Goal: Find specific page/section: Find specific page/section

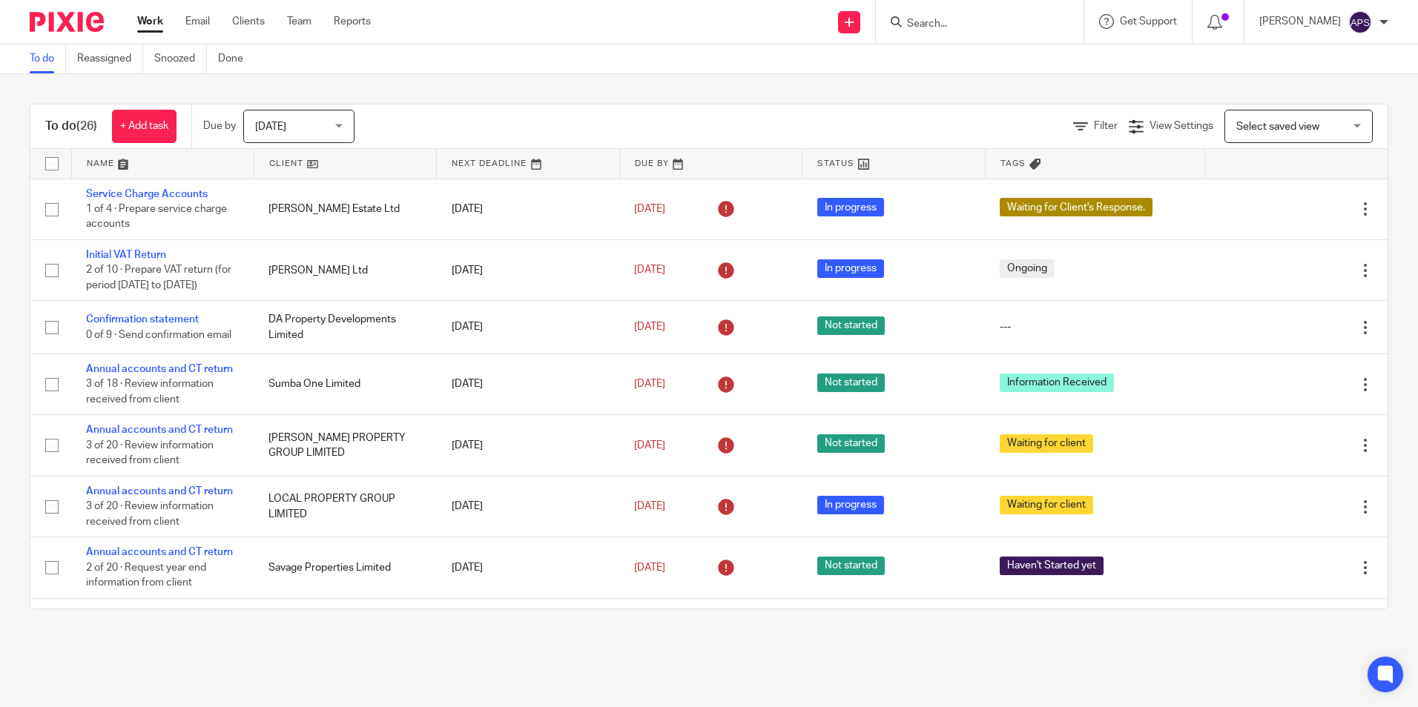
click at [973, 18] on input "Search" at bounding box center [971, 24] width 133 height 13
click at [655, 39] on div "Send new email Create task Add client Get Support Contact Support Help Document…" at bounding box center [905, 22] width 1025 height 44
click at [933, 18] on input "Search" at bounding box center [971, 24] width 133 height 13
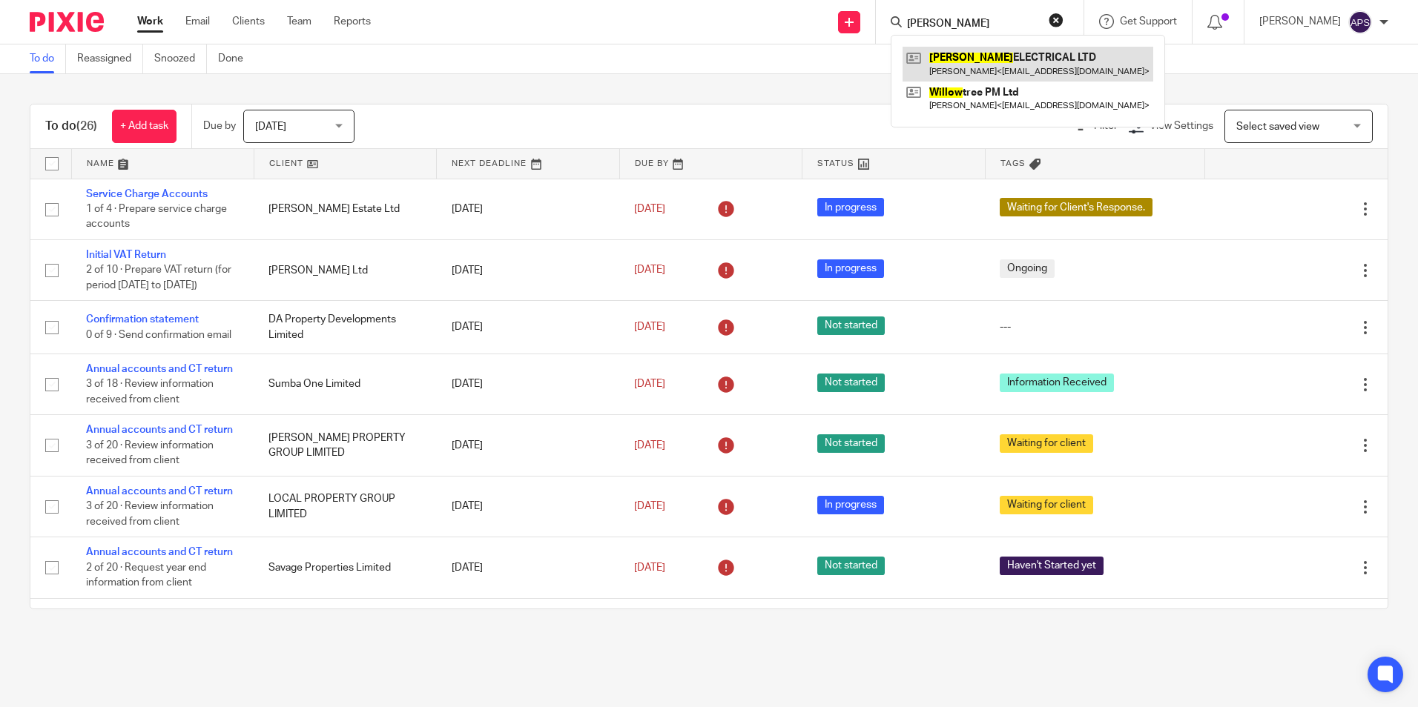
type input "[PERSON_NAME]"
click at [976, 65] on link at bounding box center [1027, 64] width 251 height 34
